Goal: Task Accomplishment & Management: Manage account settings

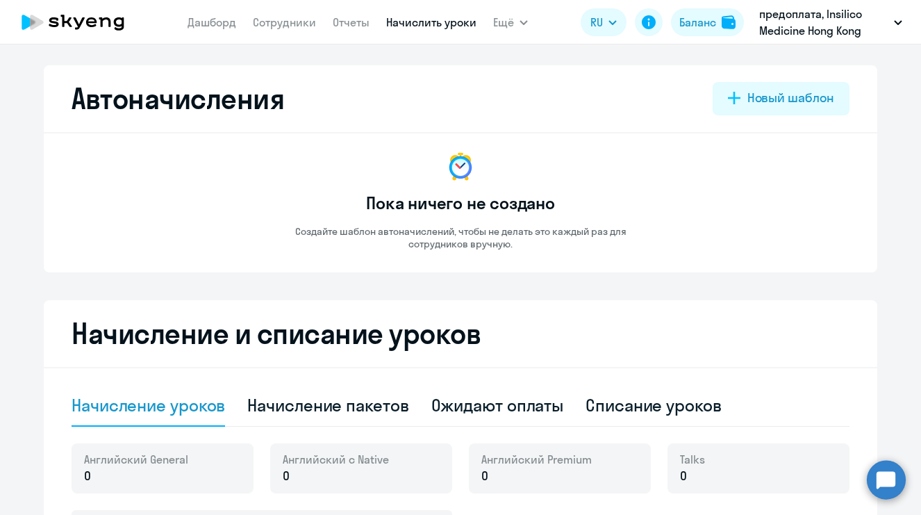
select select "10"
click at [270, 19] on link "Сотрудники" at bounding box center [284, 22] width 63 height 14
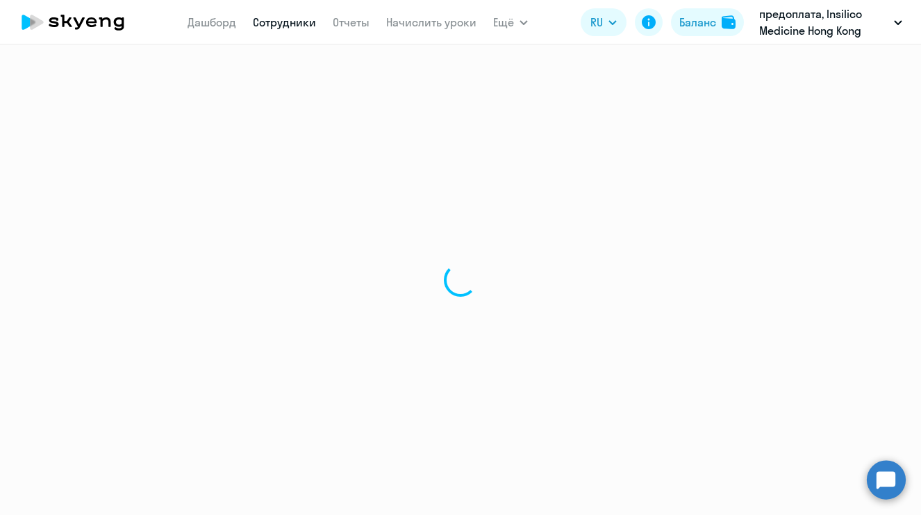
select select "30"
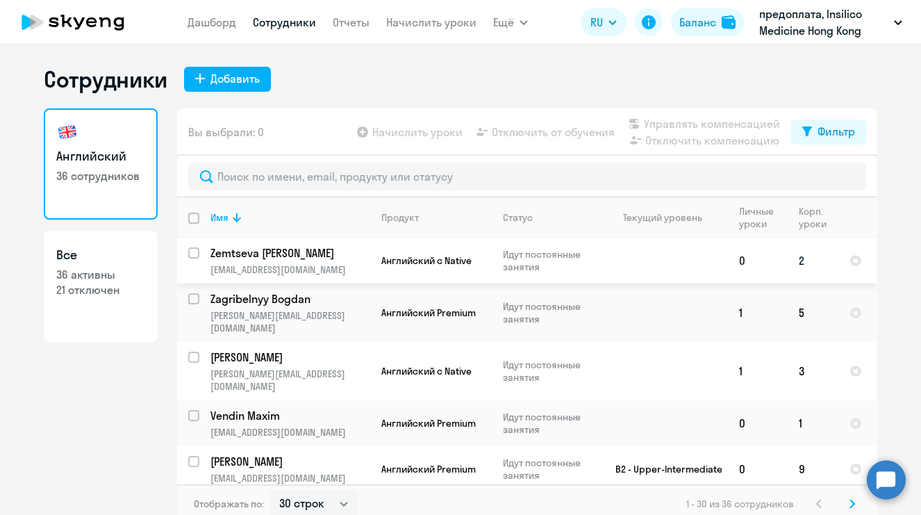
click at [190, 251] on input "select row 38137346" at bounding box center [202, 261] width 28 height 28
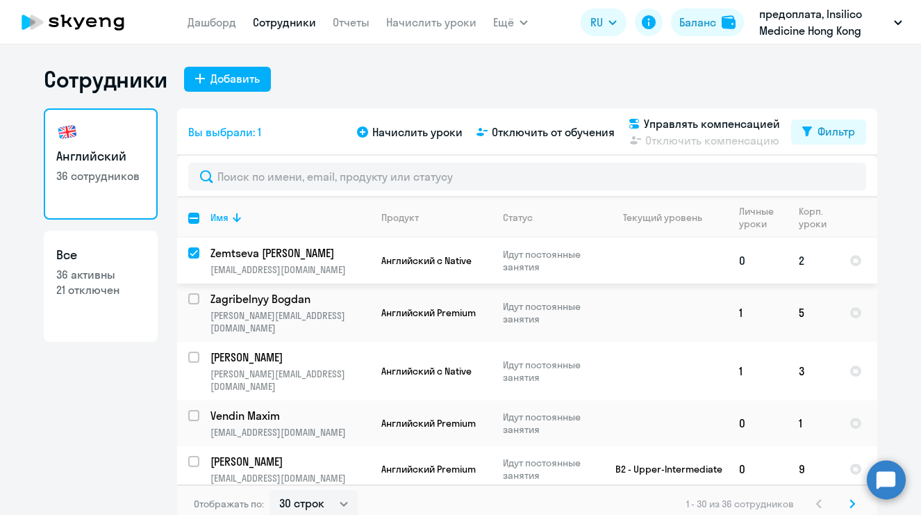
click at [190, 251] on input "deselect row 38137346" at bounding box center [202, 261] width 28 height 28
checkbox input "false"
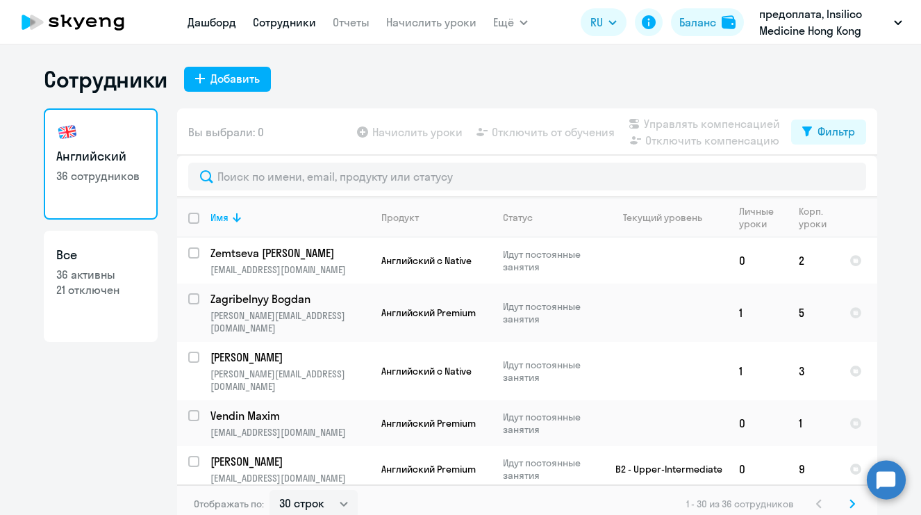
click at [223, 23] on link "Дашборд" at bounding box center [212, 22] width 49 height 14
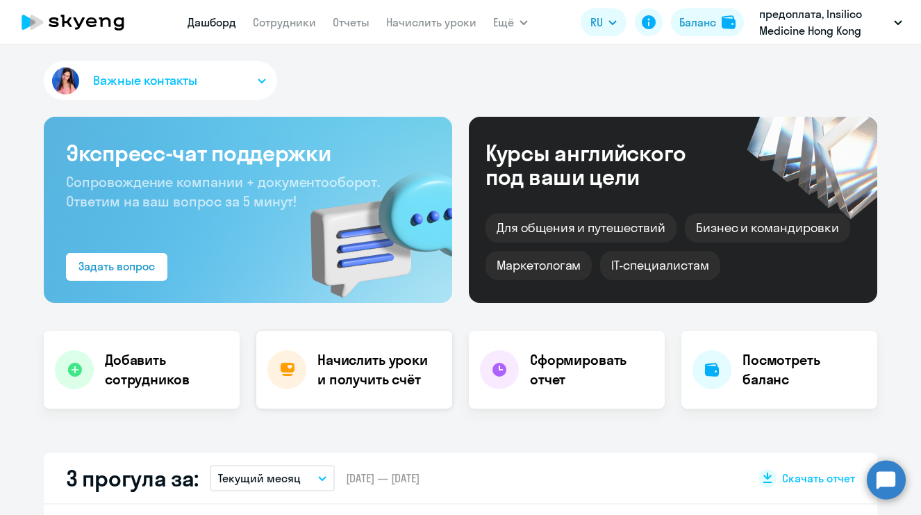
click at [369, 365] on h4 "Начислить уроки и получить счёт" at bounding box center [377, 369] width 121 height 39
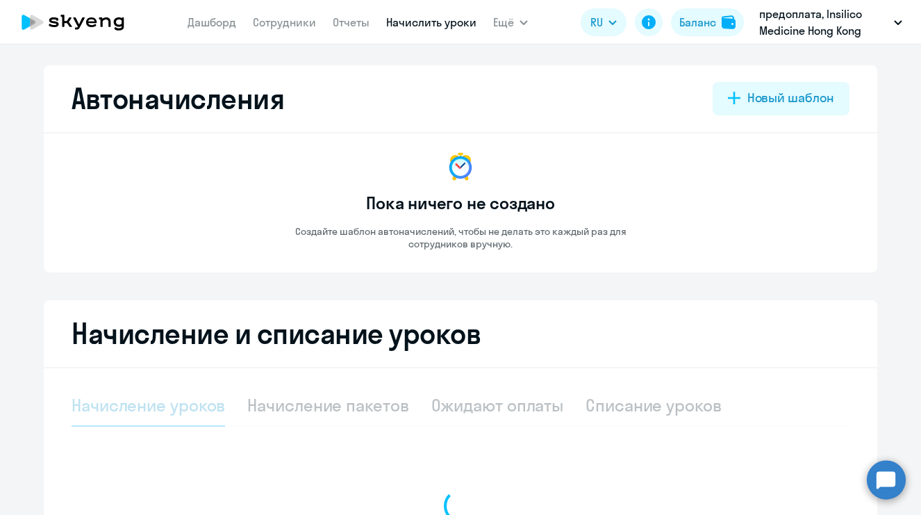
select select "10"
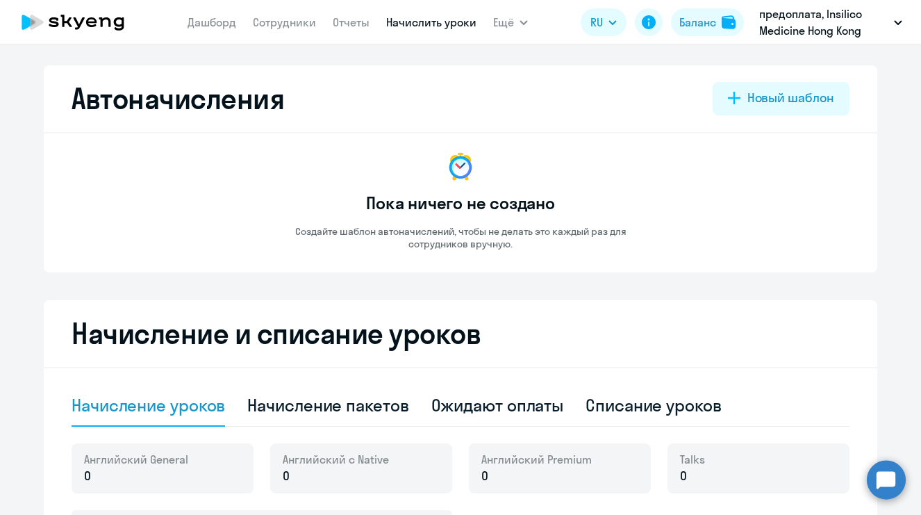
scroll to position [101, 0]
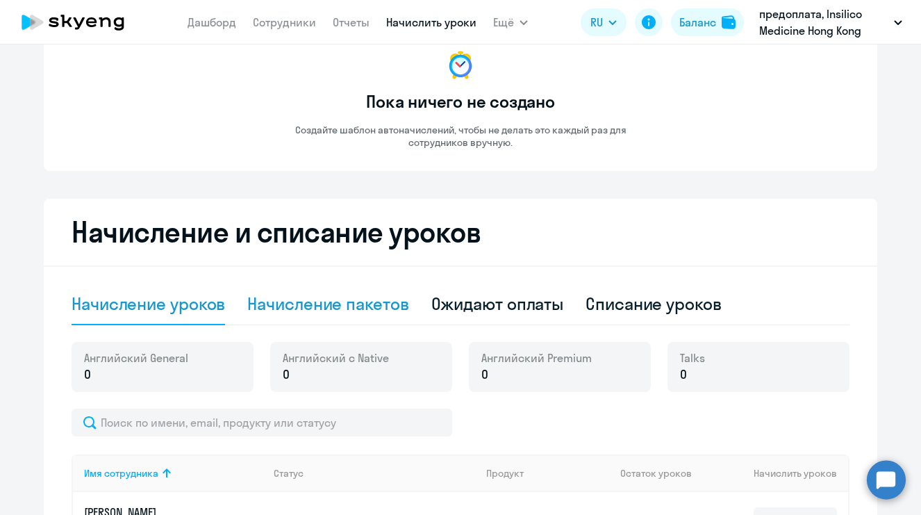
click at [358, 308] on div "Начисление пакетов" at bounding box center [327, 303] width 161 height 22
select select "10"
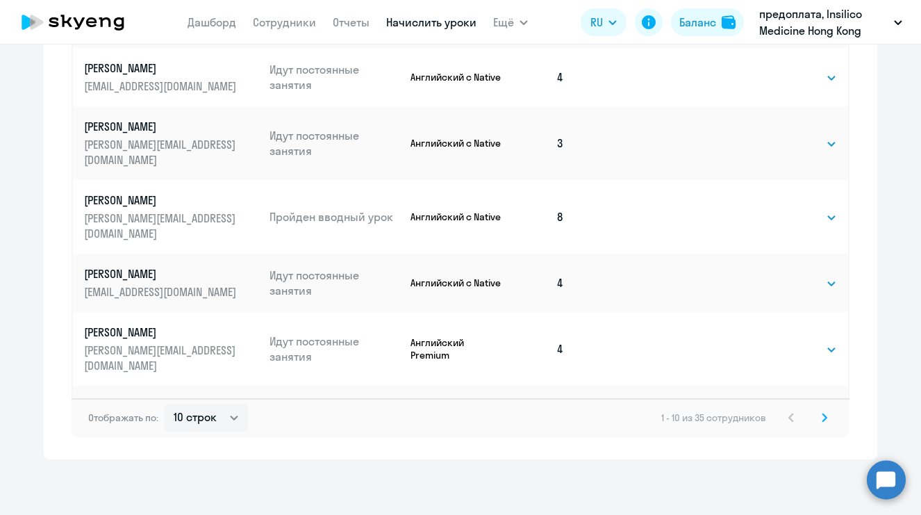
scroll to position [835, 0]
click at [822, 419] on icon at bounding box center [825, 418] width 6 height 10
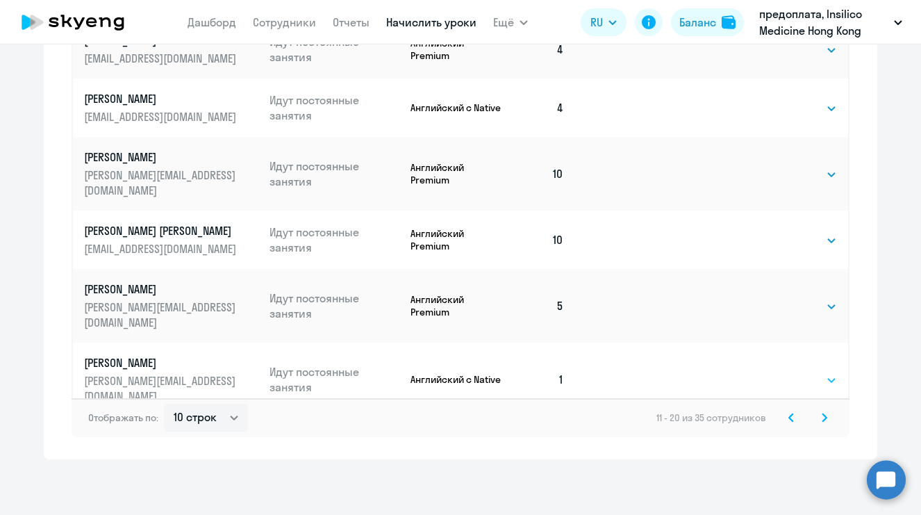
select select "8"
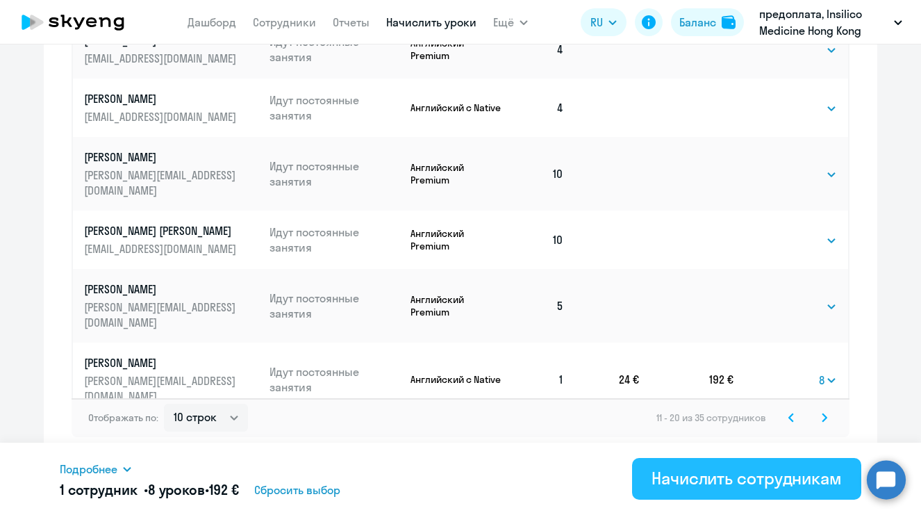
click at [722, 467] on div "Начислить сотрудникам" at bounding box center [746, 478] width 190 height 22
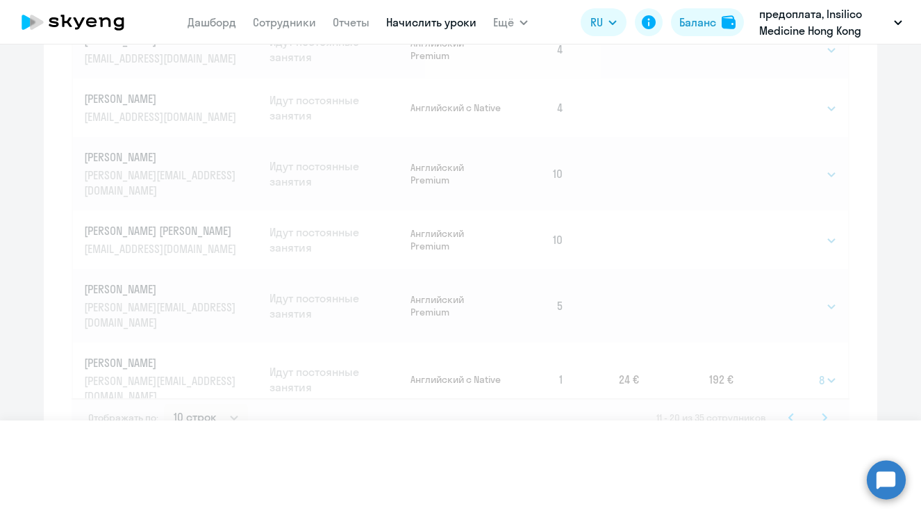
select select
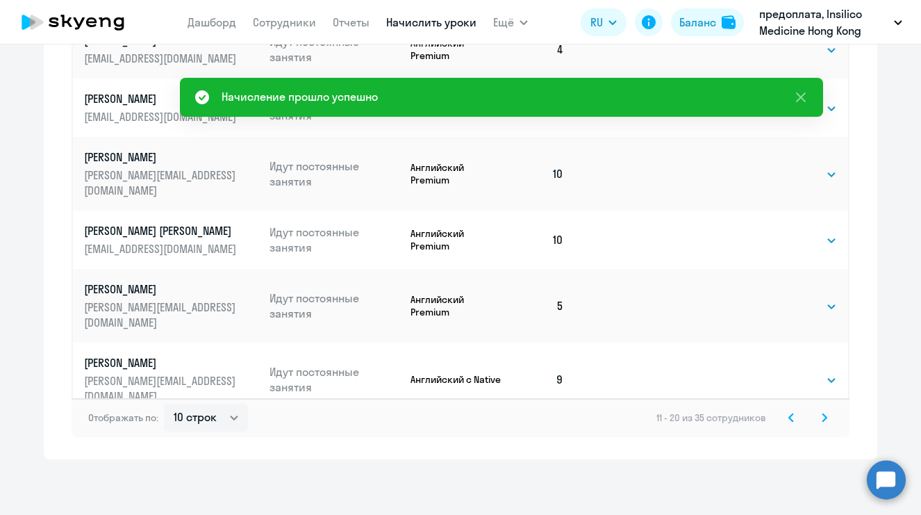
click at [822, 417] on icon at bounding box center [825, 418] width 6 height 10
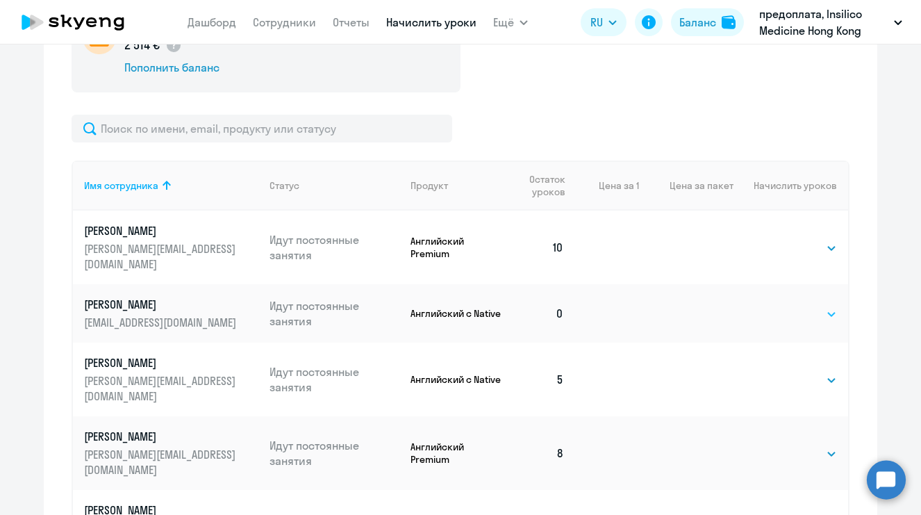
scroll to position [439, 0]
click at [470, 308] on p "Английский с Native" at bounding box center [457, 314] width 94 height 13
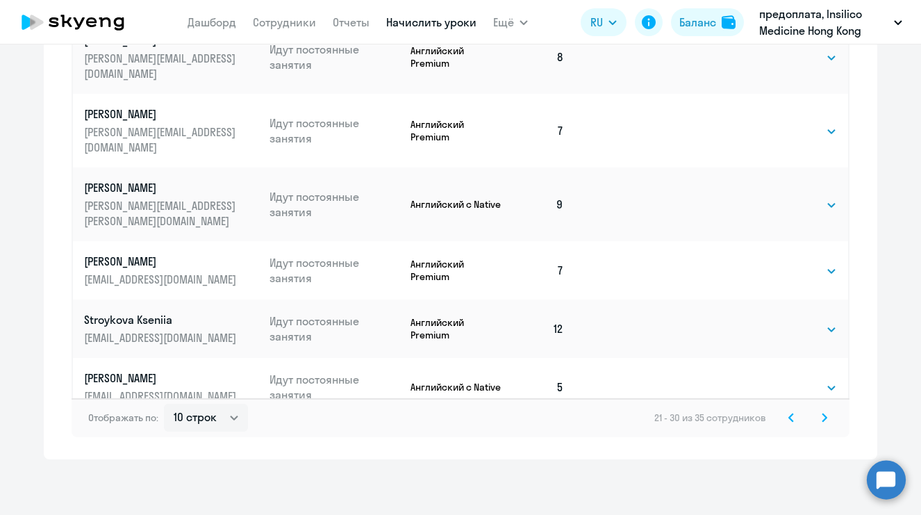
scroll to position [835, 0]
click at [822, 420] on icon at bounding box center [825, 418] width 6 height 10
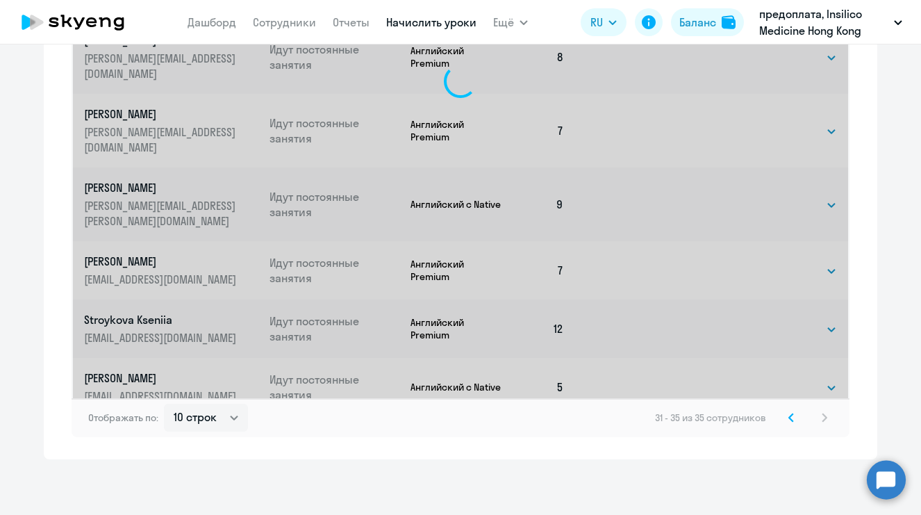
scroll to position [544, 0]
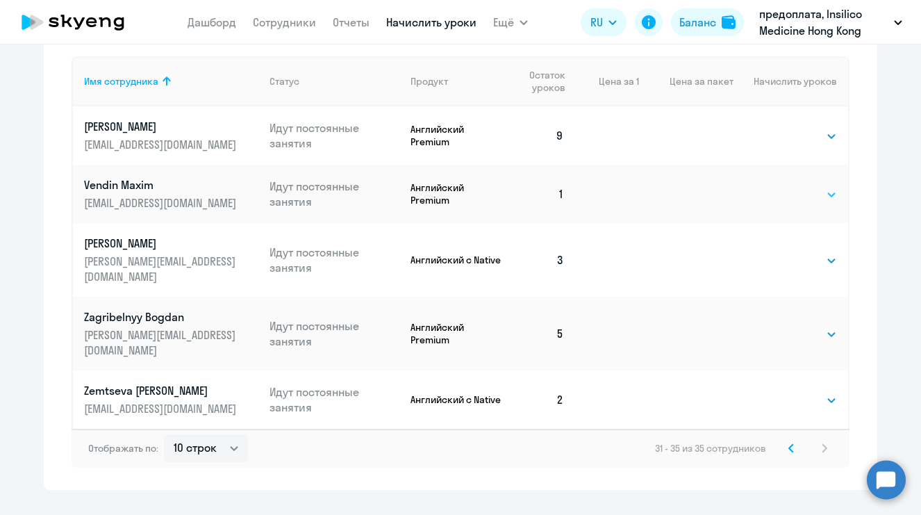
select select "8"
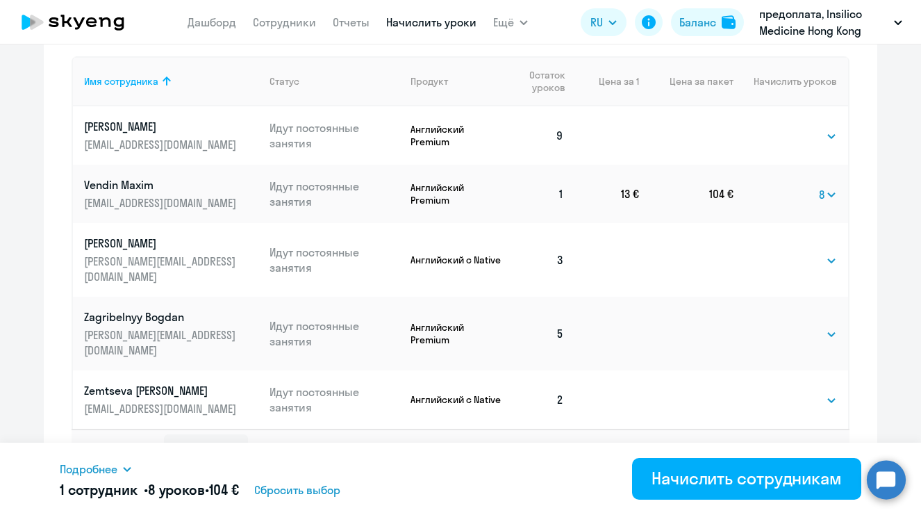
scroll to position [542, 0]
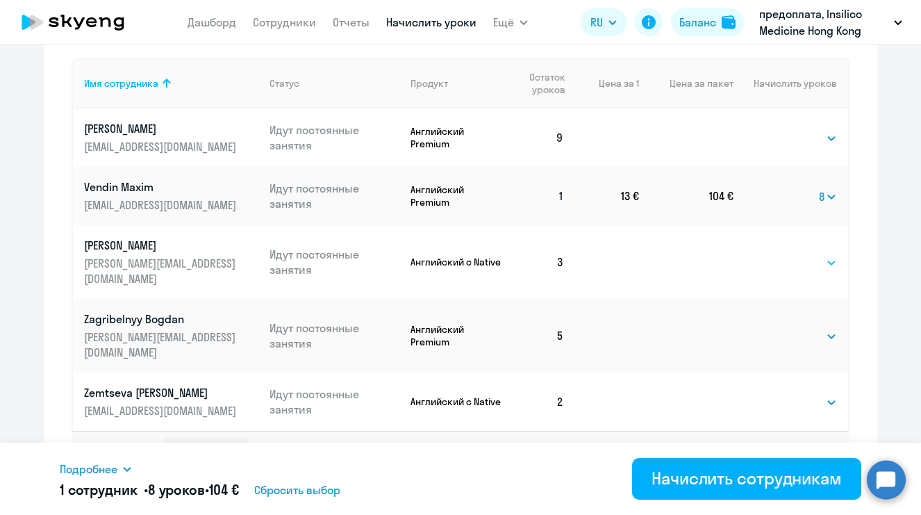
select select "4"
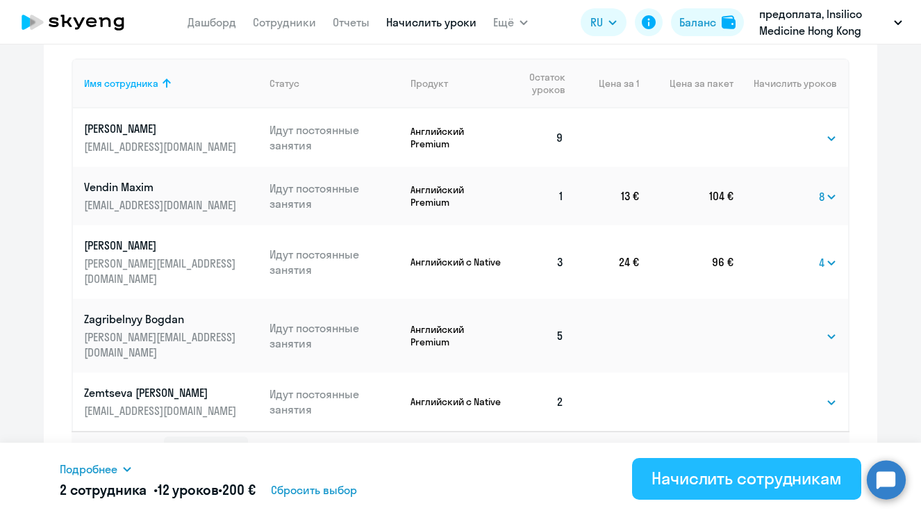
click at [735, 474] on div "Начислить сотрудникам" at bounding box center [746, 478] width 190 height 22
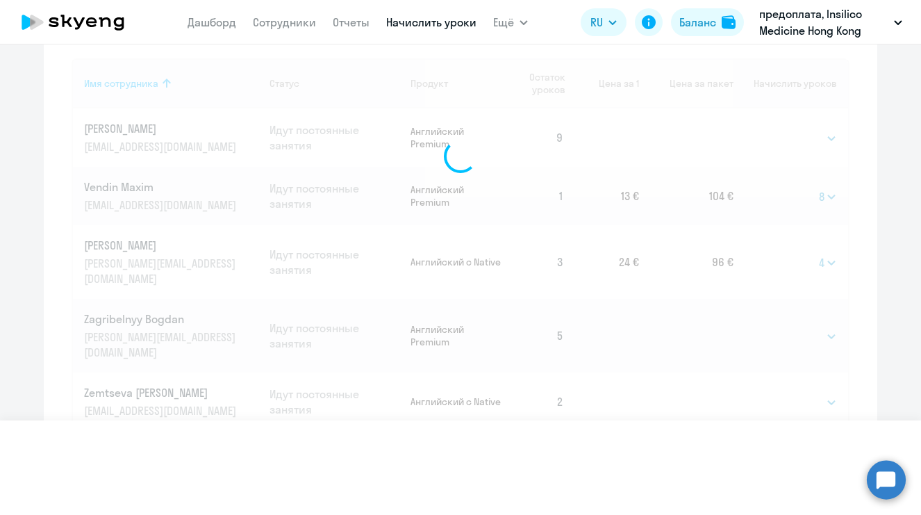
select select
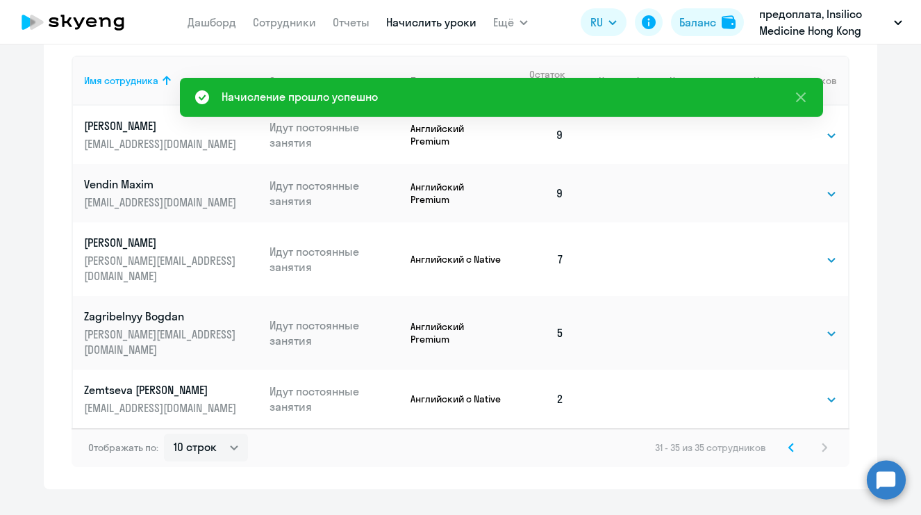
scroll to position [544, 0]
click at [789, 440] on svg-icon at bounding box center [791, 448] width 17 height 17
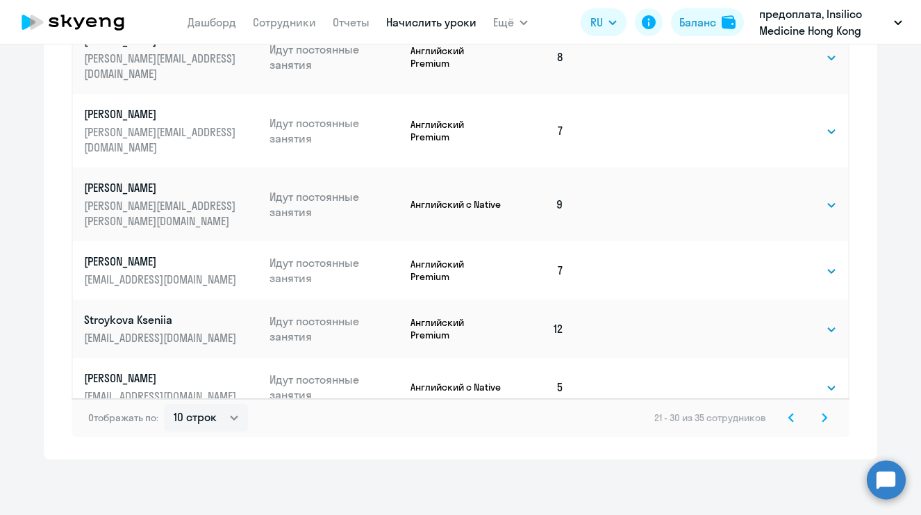
scroll to position [835, 0]
click at [788, 418] on icon at bounding box center [791, 418] width 6 height 10
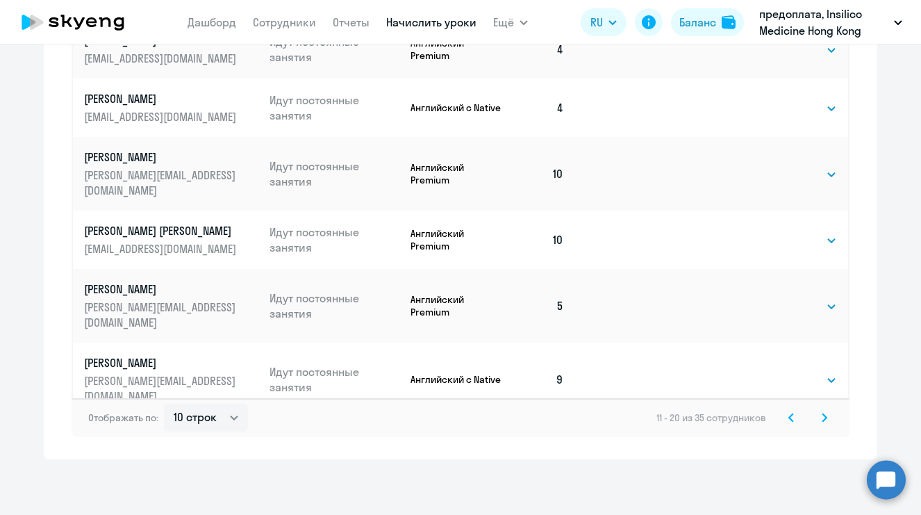
click at [788, 419] on icon at bounding box center [791, 418] width 6 height 10
